Goal: Ask a question

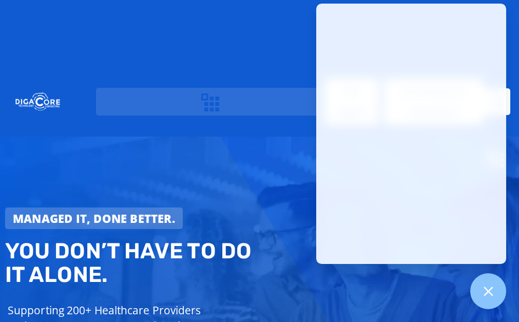
click at [258, 207] on div "Managed IT, done better." at bounding box center [134, 218] width 259 height 22
click at [243, 239] on h2 "You don’t have to do IT alone." at bounding box center [134, 262] width 259 height 47
click at [0, 0] on div "Digacore is excited to be the Official Acronis delivery partner of the Yankees.…" at bounding box center [0, 0] width 0 height 0
click at [272, 136] on div "Managed IT, done better. You don’t have to do IT alone. Supporting 200+ Healthc…" at bounding box center [259, 288] width 519 height 305
click at [489, 294] on icon at bounding box center [487, 290] width 13 height 13
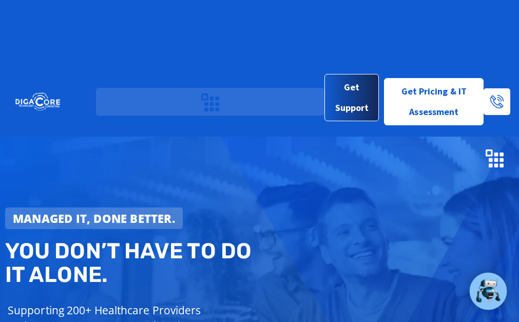
click at [348, 77] on span "Get Support" at bounding box center [352, 97] width 38 height 41
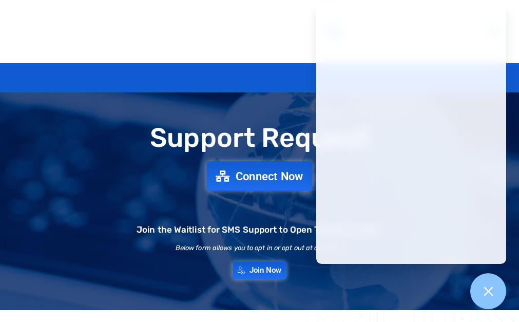
click at [251, 182] on span "Connect Now" at bounding box center [269, 175] width 68 height 11
